Goal: Task Accomplishment & Management: Use online tool/utility

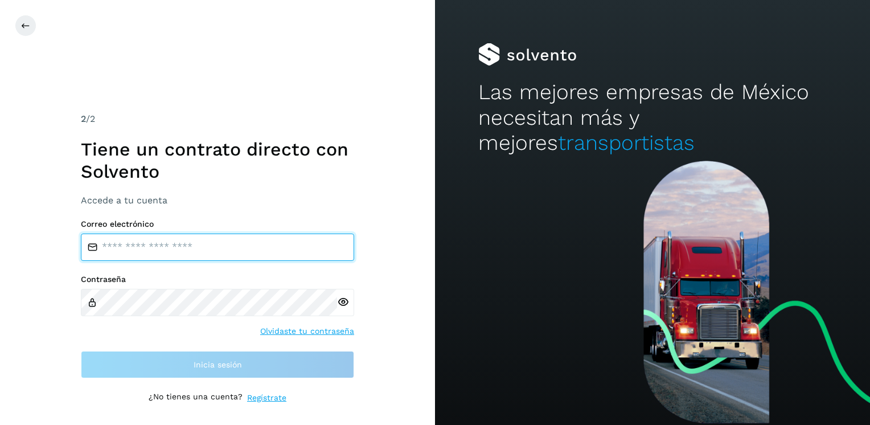
click at [169, 248] on input "email" at bounding box center [217, 247] width 273 height 27
type input "**********"
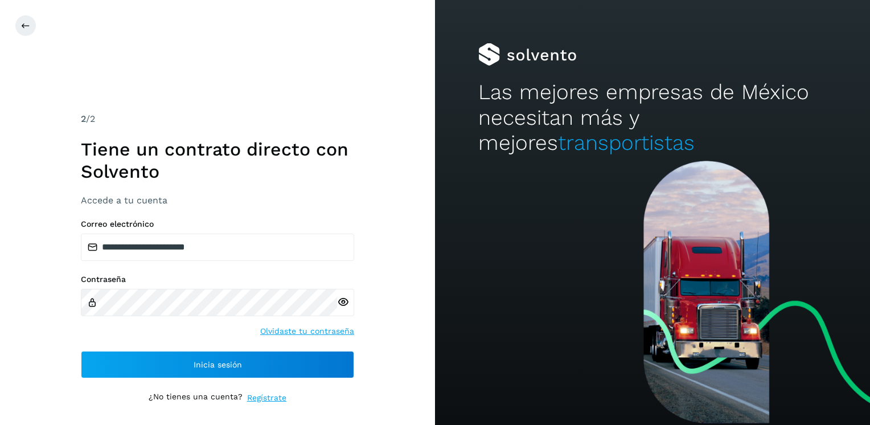
click at [345, 301] on icon at bounding box center [343, 302] width 12 height 12
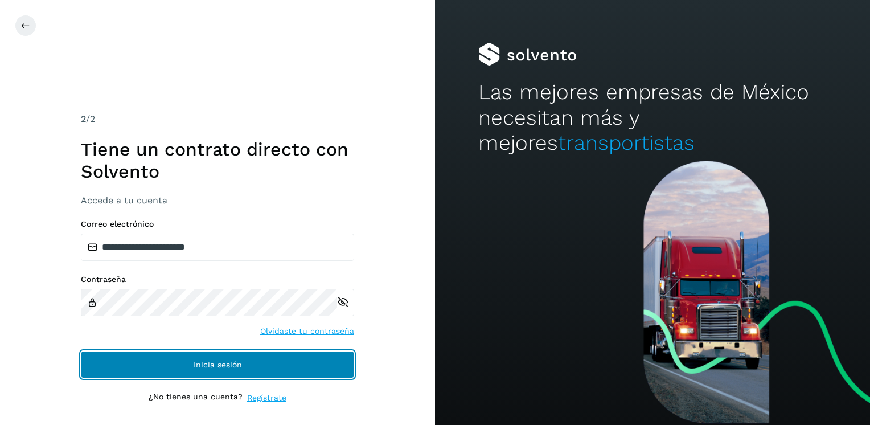
click at [258, 366] on button "Inicia sesión" at bounding box center [217, 364] width 273 height 27
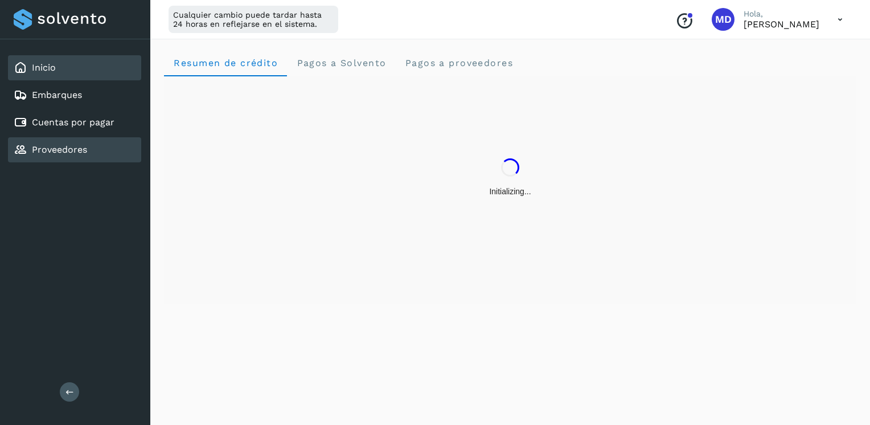
click at [50, 148] on link "Proveedores" at bounding box center [59, 149] width 55 height 11
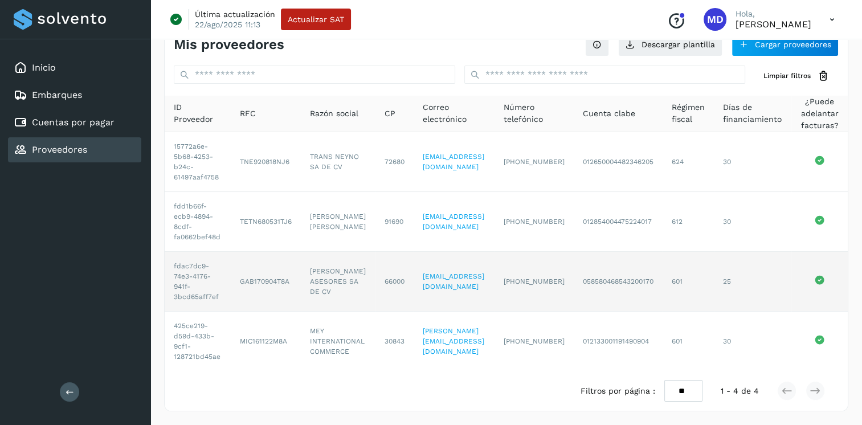
click at [291, 269] on td "GAB170904T8A" at bounding box center [266, 282] width 70 height 60
click at [314, 266] on td "[PERSON_NAME] ASESORES SA DE CV" at bounding box center [338, 282] width 75 height 60
drag, startPoint x: 314, startPoint y: 266, endPoint x: 230, endPoint y: 265, distance: 84.3
click at [231, 265] on td "GAB170904T8A" at bounding box center [266, 282] width 70 height 60
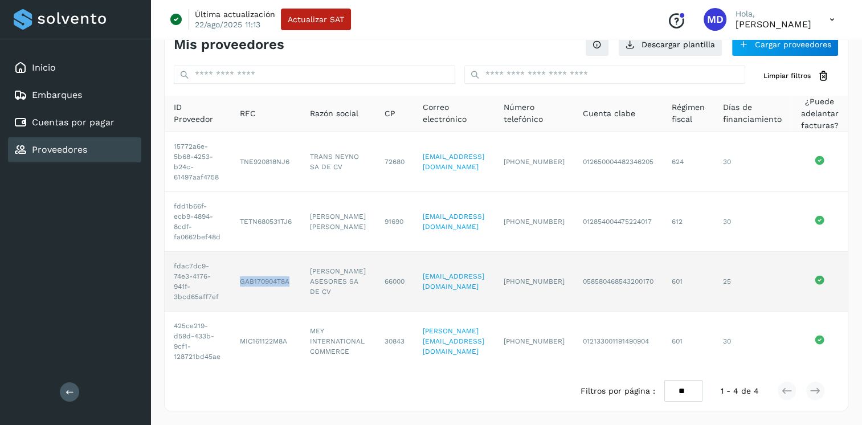
click at [231, 265] on td "GAB170904T8A" at bounding box center [266, 282] width 70 height 60
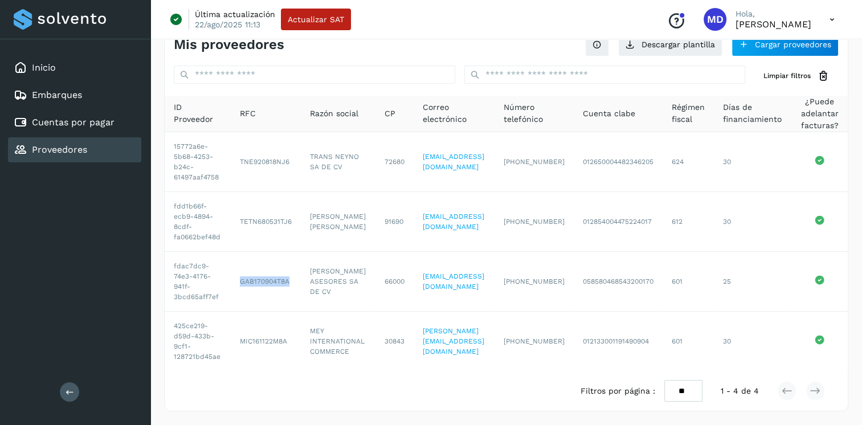
scroll to position [0, 21]
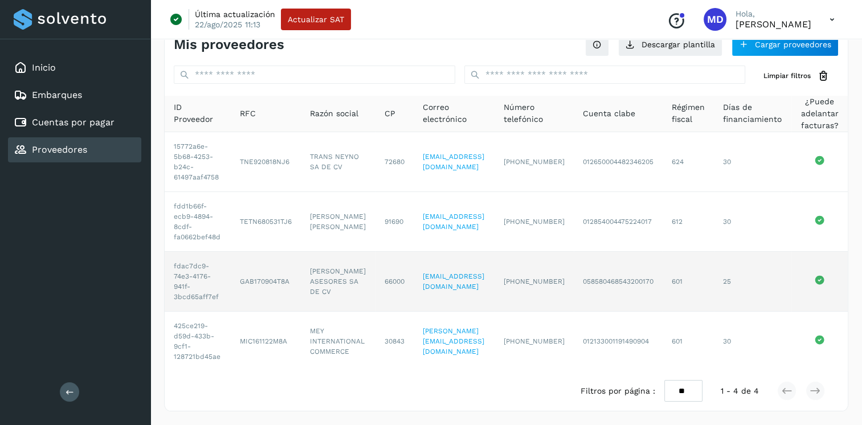
click at [818, 275] on icon at bounding box center [819, 279] width 9 height 9
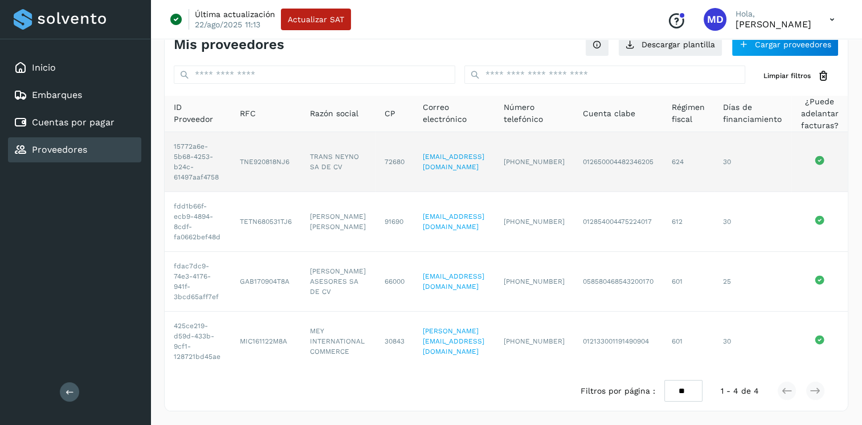
scroll to position [0, 0]
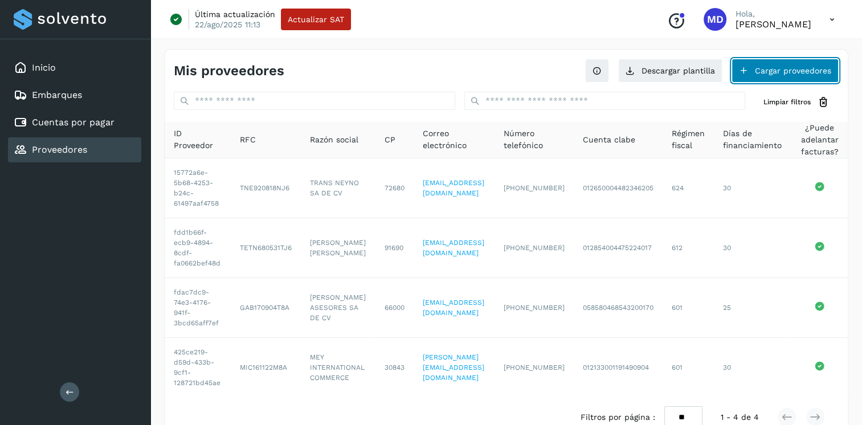
click at [763, 67] on button "Cargar proveedores" at bounding box center [784, 71] width 107 height 24
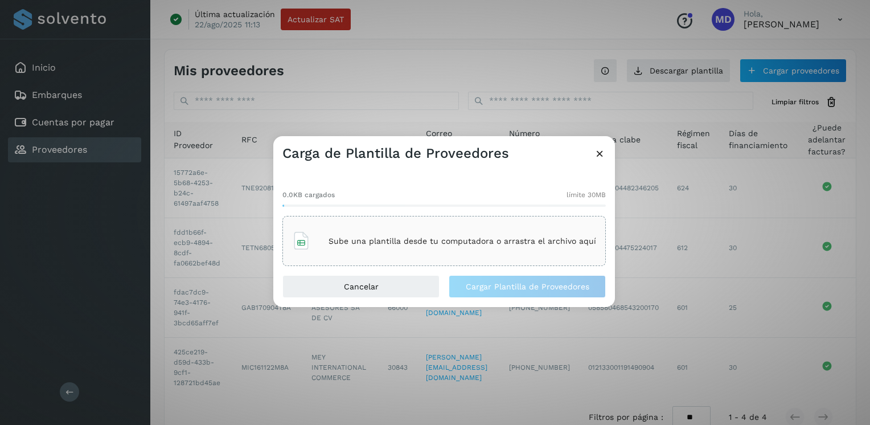
click at [381, 238] on p "Sube una plantilla desde tu computadora o arrastra el archivo aquí" at bounding box center [463, 241] width 268 height 10
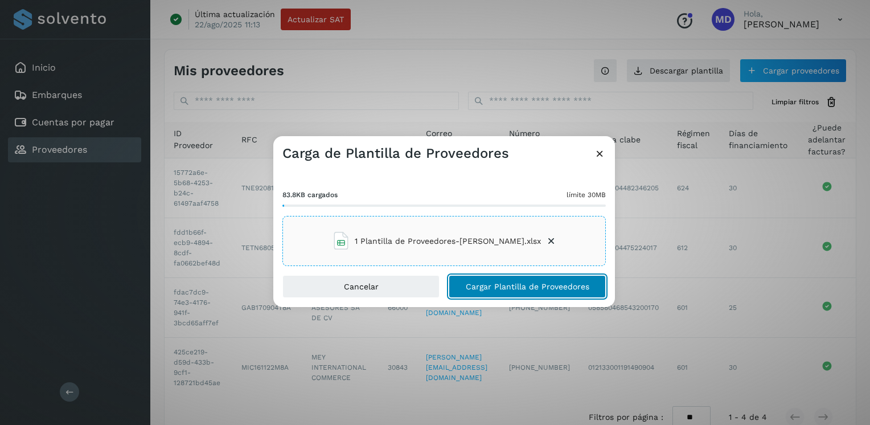
click at [528, 288] on span "Cargar Plantilla de Proveedores" at bounding box center [528, 287] width 124 height 8
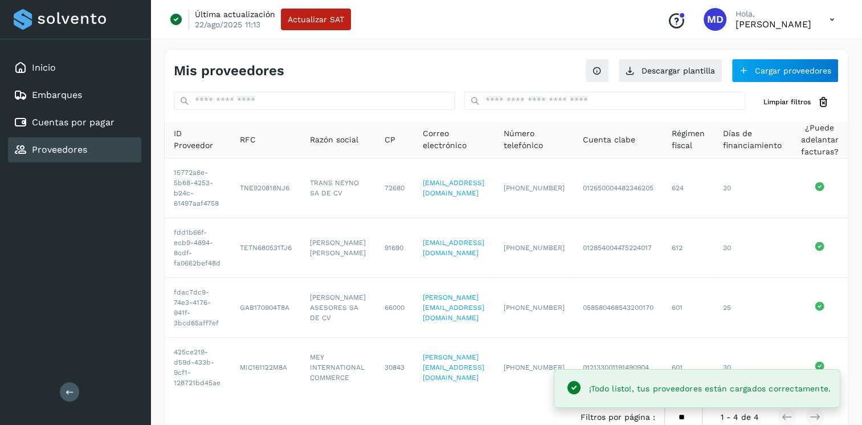
click at [494, 288] on td "[PERSON_NAME][EMAIL_ADDRESS][DOMAIN_NAME]" at bounding box center [454, 308] width 81 height 60
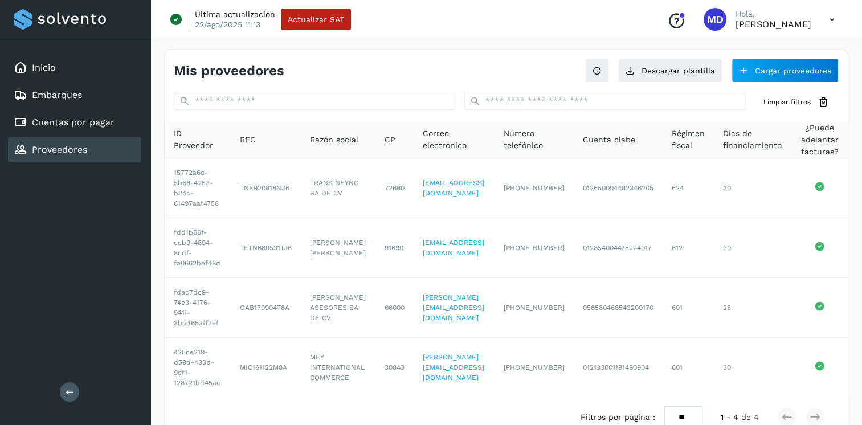
click at [829, 18] on icon at bounding box center [831, 19] width 23 height 23
click at [758, 76] on div "Cerrar sesión" at bounding box center [776, 74] width 136 height 22
